Goal: Check status: Check status

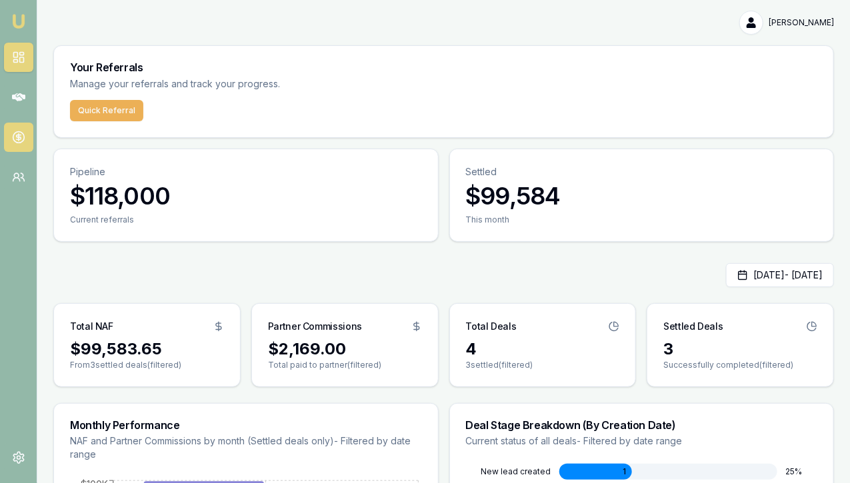
click at [15, 142] on circle at bounding box center [18, 137] width 11 height 11
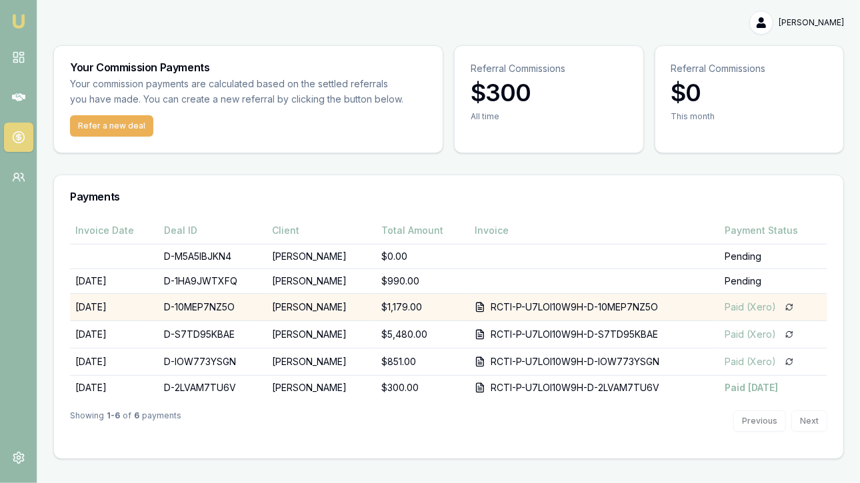
click at [753, 317] on td "Paid (Xero)" at bounding box center [773, 307] width 108 height 27
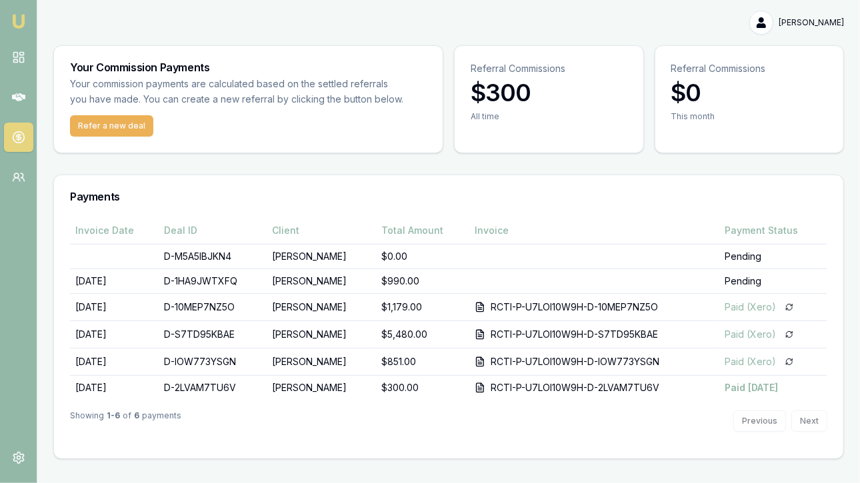
click at [23, 25] on img at bounding box center [19, 21] width 16 height 16
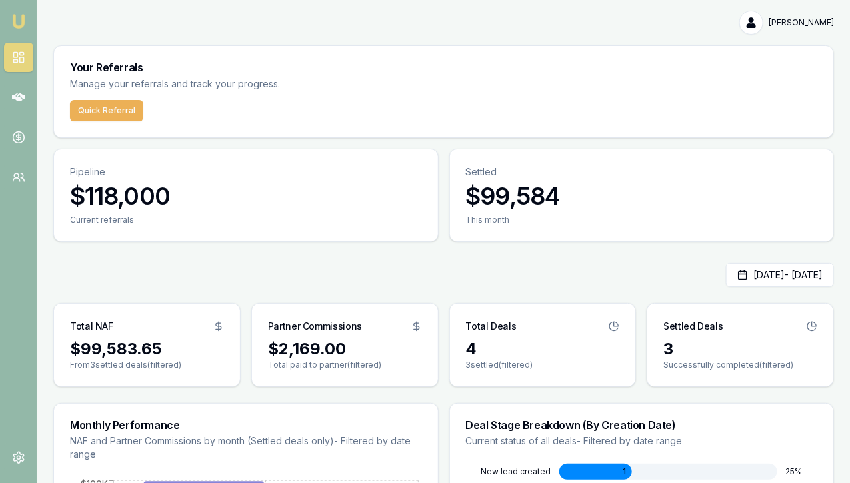
scroll to position [1, 0]
click at [17, 100] on icon at bounding box center [18, 97] width 13 height 8
